Goal: Check status: Check status

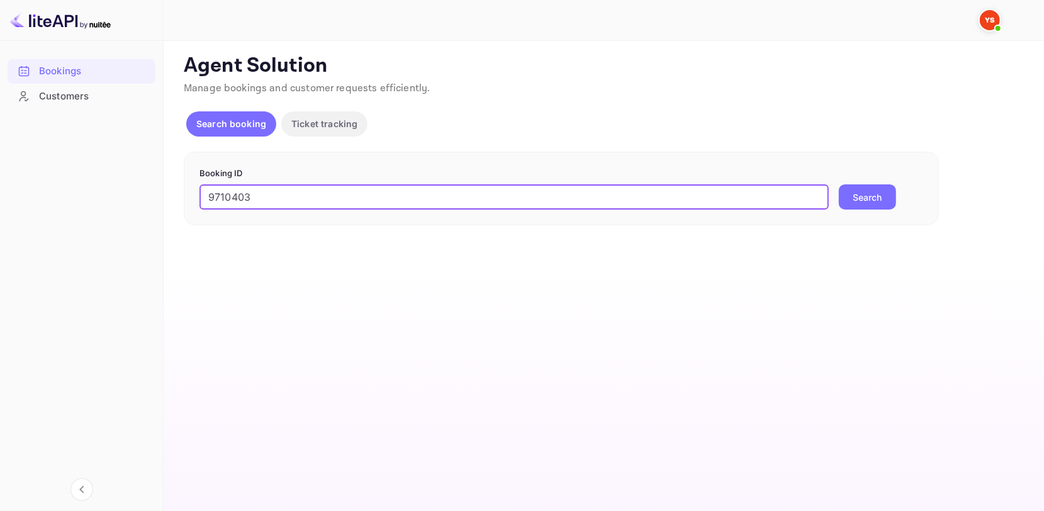
type input "9710403"
click at [872, 194] on button "Search" at bounding box center [867, 196] width 57 height 25
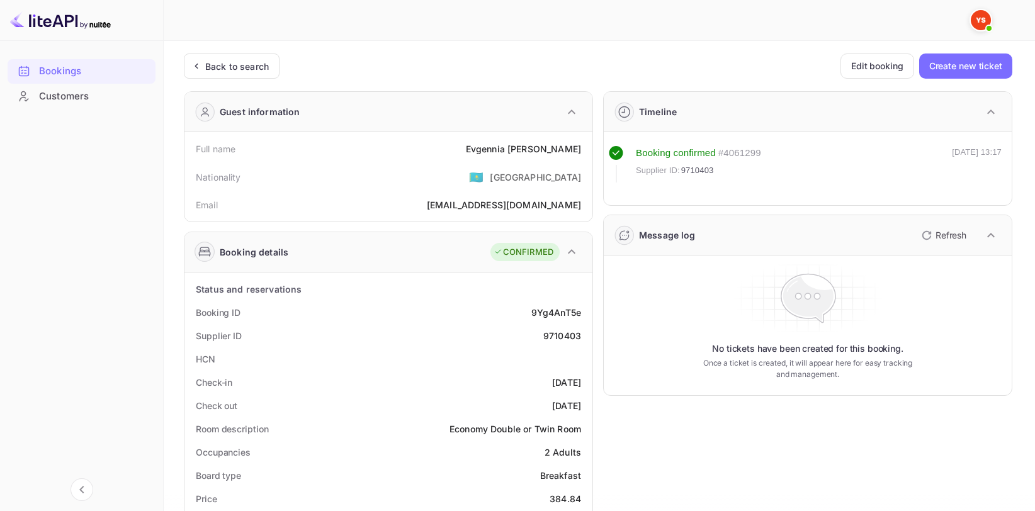
click at [515, 151] on div "Evgennia Sarapova" at bounding box center [523, 148] width 115 height 13
copy div "Evgennia Sarapova"
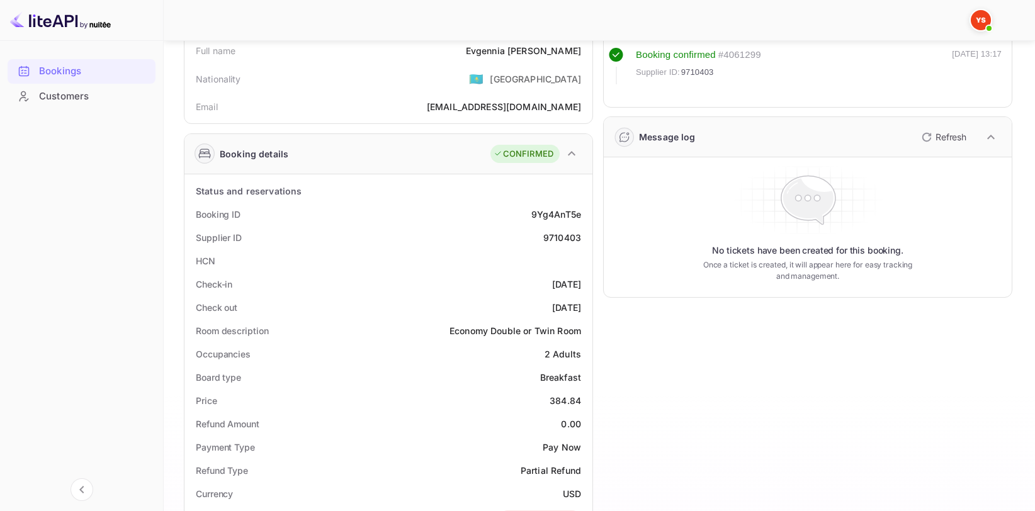
scroll to position [126, 0]
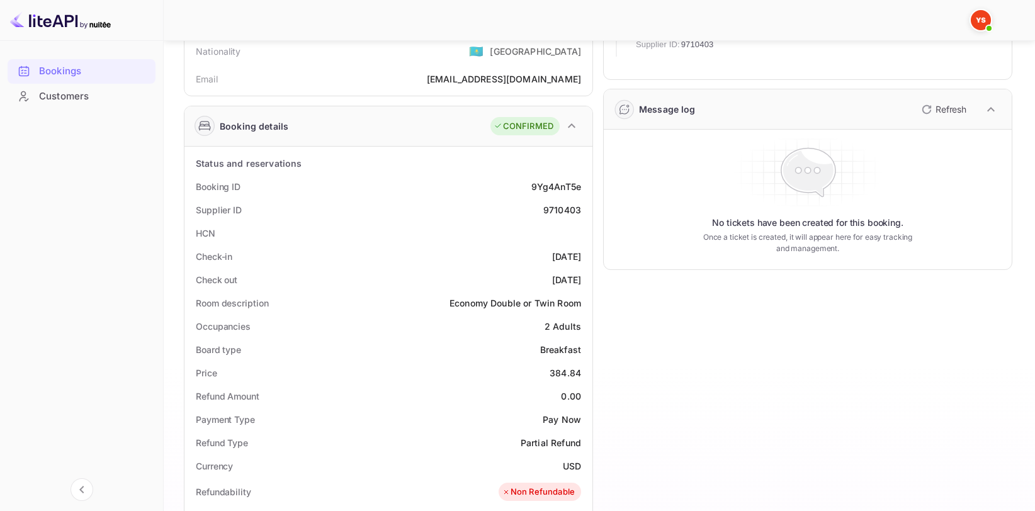
click at [578, 214] on div "9710403" at bounding box center [562, 209] width 38 height 13
copy div "9710403"
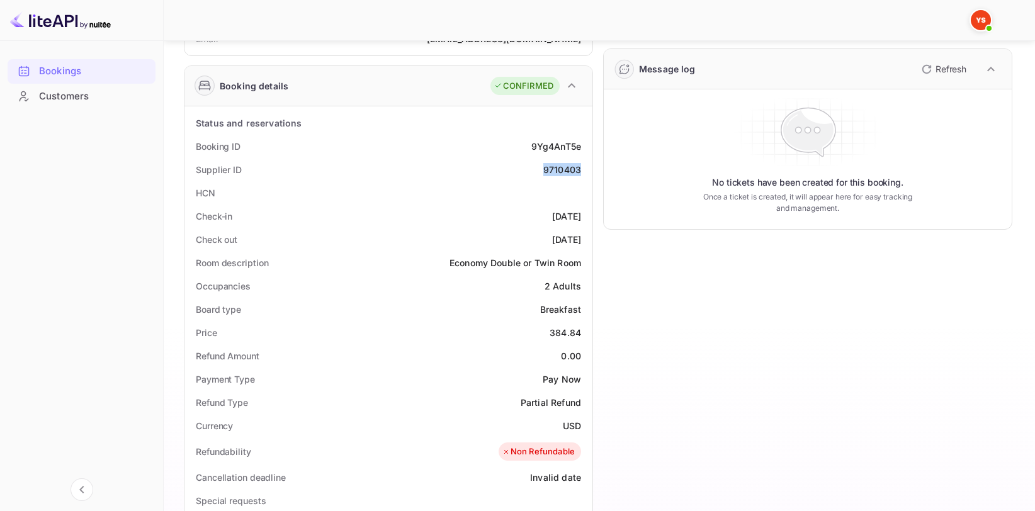
scroll to position [252, 0]
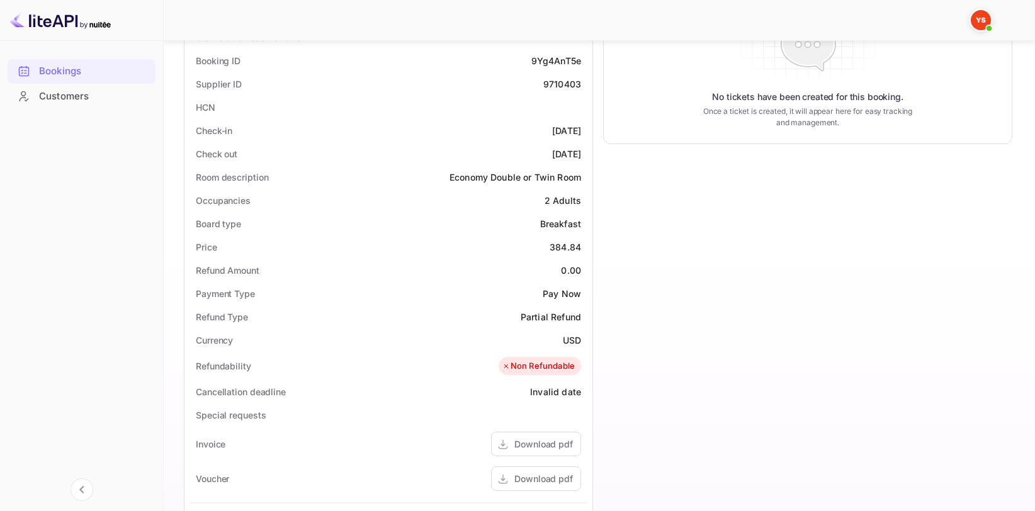
click at [566, 244] on div "384.84" at bounding box center [564, 246] width 31 height 13
copy div "384.84"
click at [566, 339] on div "USD" at bounding box center [572, 340] width 18 height 13
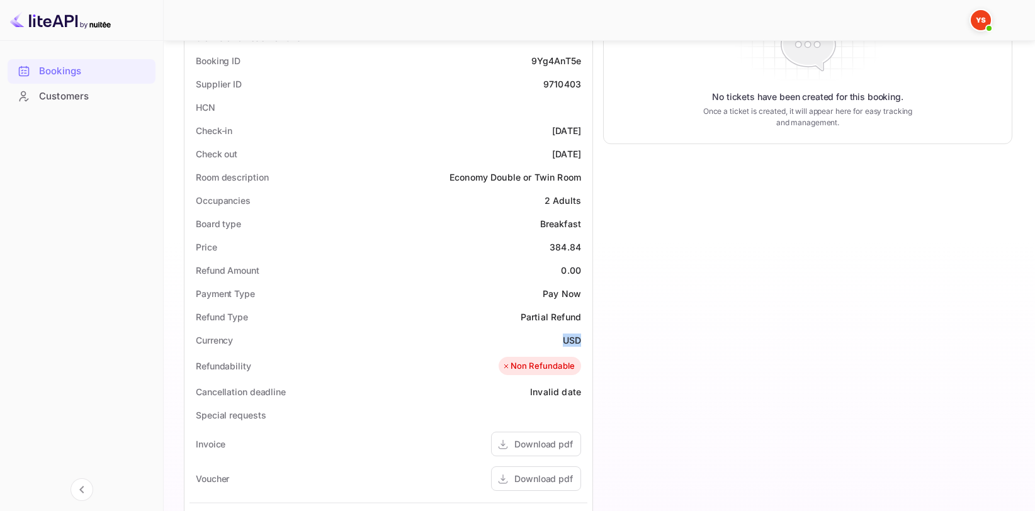
copy div "USD"
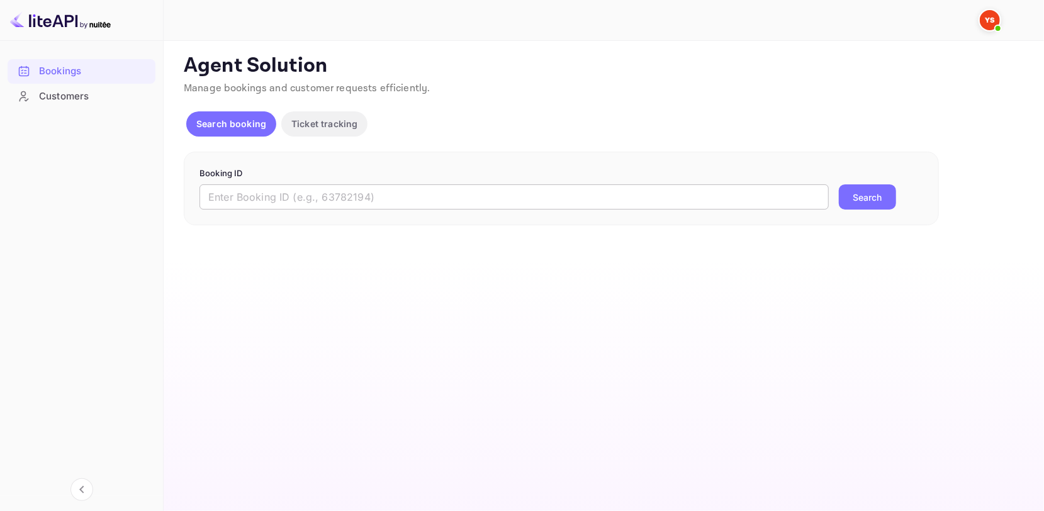
click at [291, 205] on input "text" at bounding box center [514, 196] width 629 height 25
paste input "9617738"
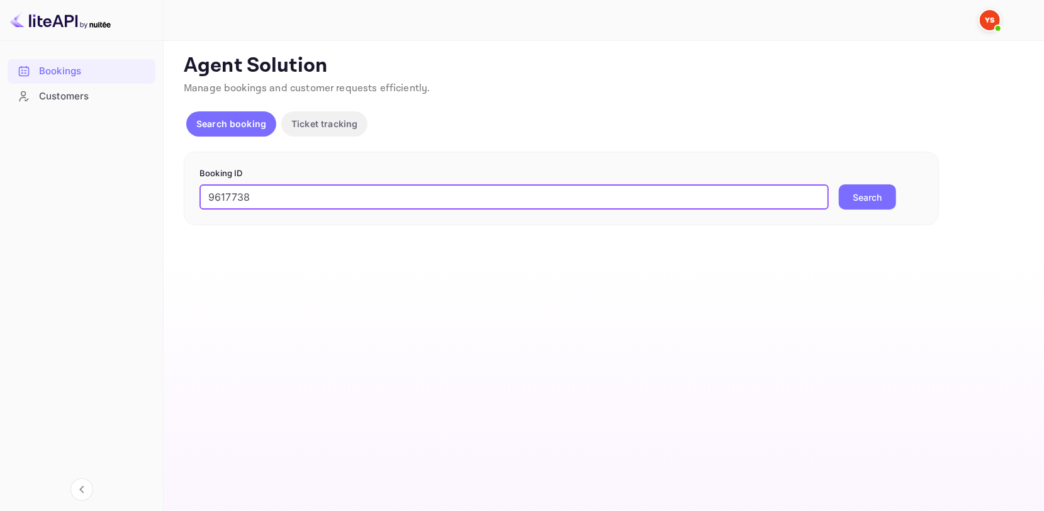
type input "9617738"
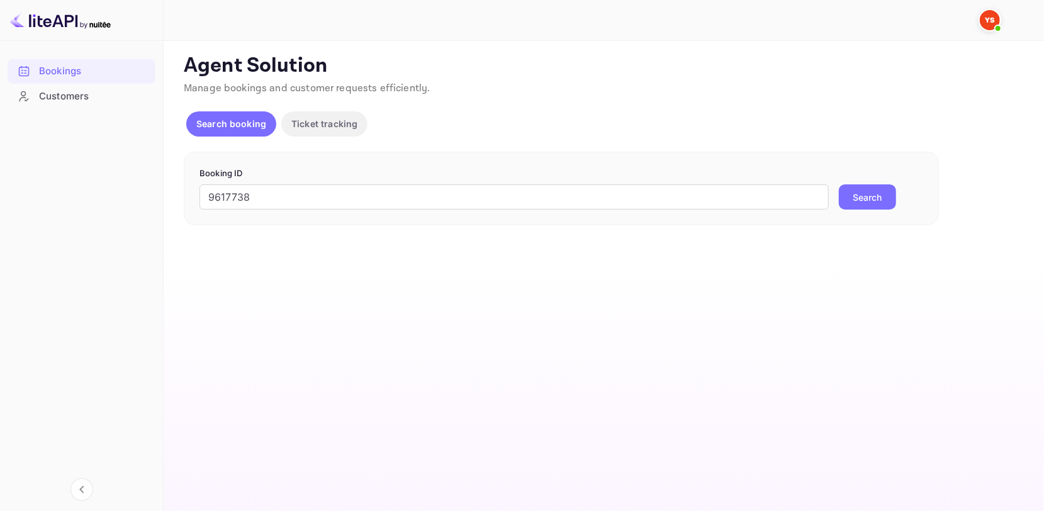
click at [887, 189] on button "Search" at bounding box center [867, 196] width 57 height 25
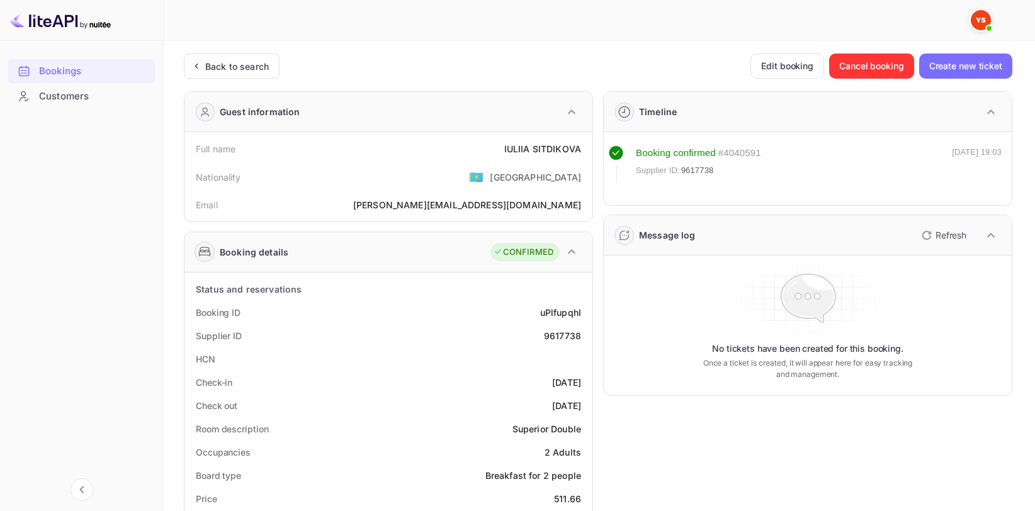
click at [552, 145] on div "[PERSON_NAME]" at bounding box center [542, 148] width 77 height 13
copy div "[PERSON_NAME]"
click at [570, 332] on div "9617738" at bounding box center [562, 335] width 37 height 13
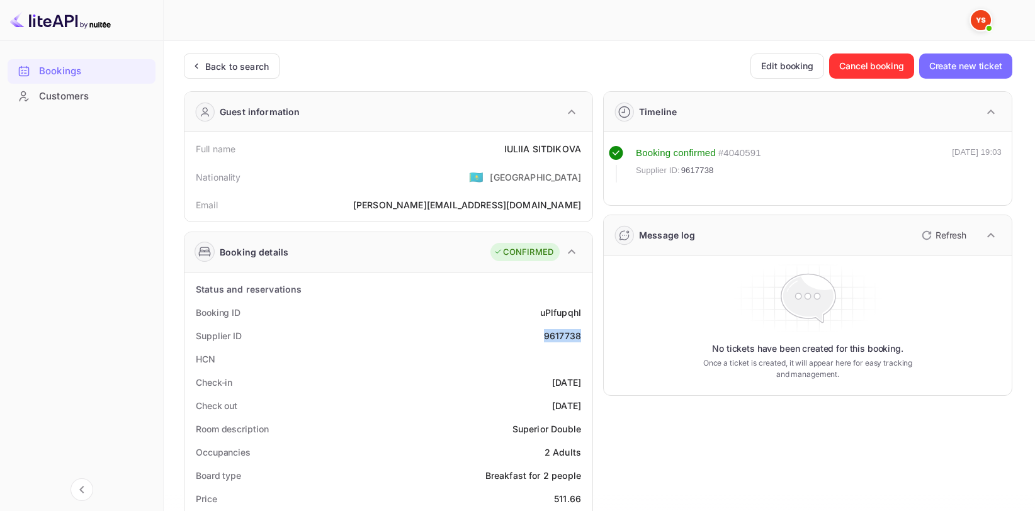
click at [570, 332] on div "9617738" at bounding box center [562, 335] width 37 height 13
copy div "9617738"
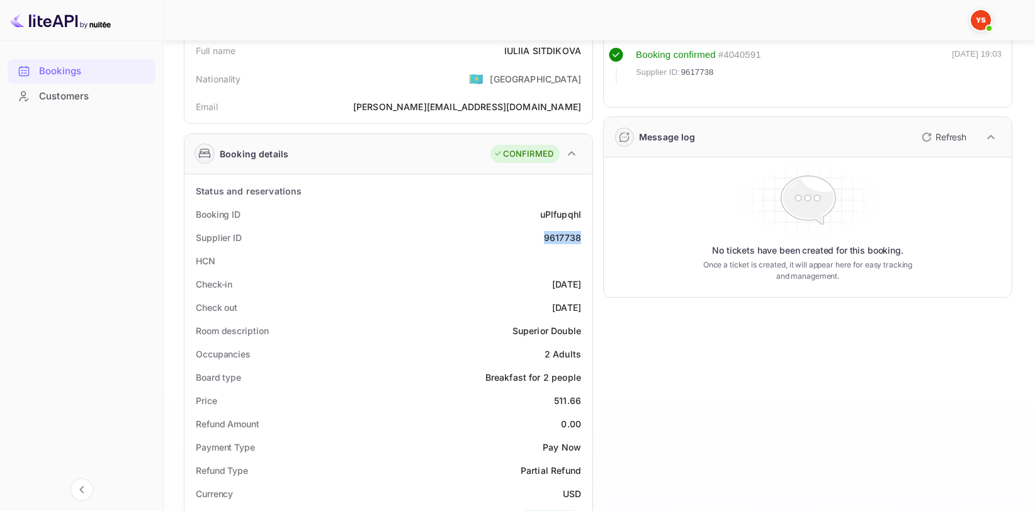
scroll to position [126, 0]
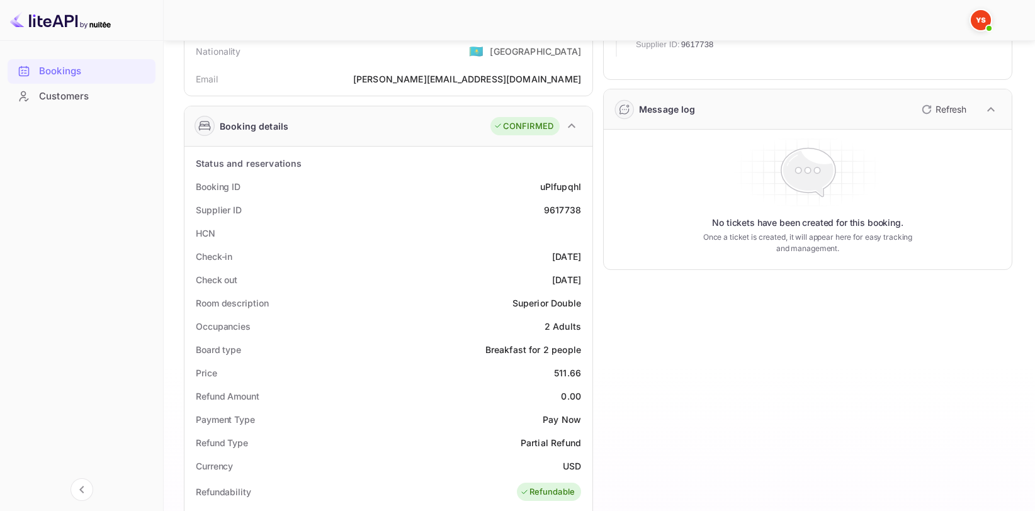
click at [566, 376] on div "511.66" at bounding box center [567, 372] width 27 height 13
click at [567, 379] on div "Price 511.66" at bounding box center [388, 372] width 398 height 23
copy div "511.66"
click at [570, 466] on div "USD" at bounding box center [572, 465] width 18 height 13
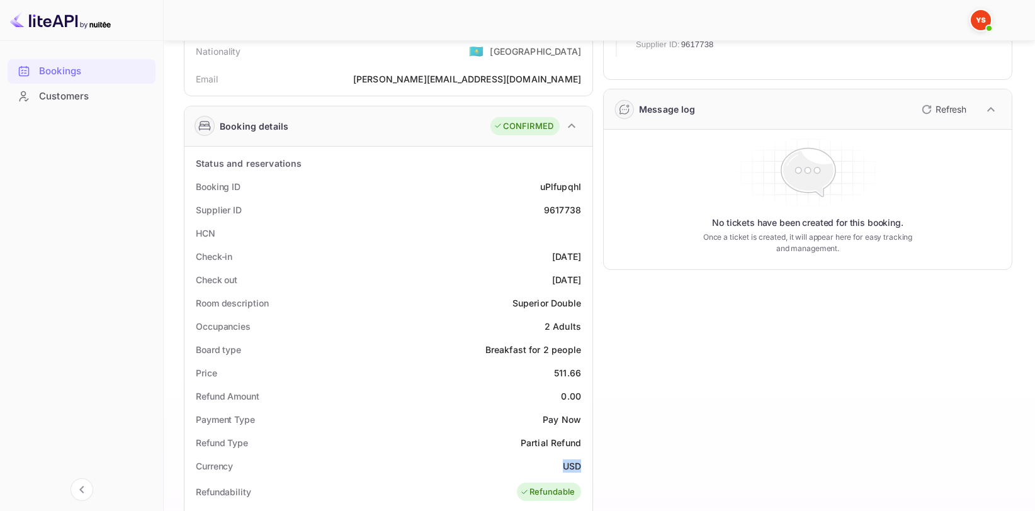
click at [570, 466] on div "USD" at bounding box center [572, 465] width 18 height 13
copy div "USD"
